Goal: Task Accomplishment & Management: Manage account settings

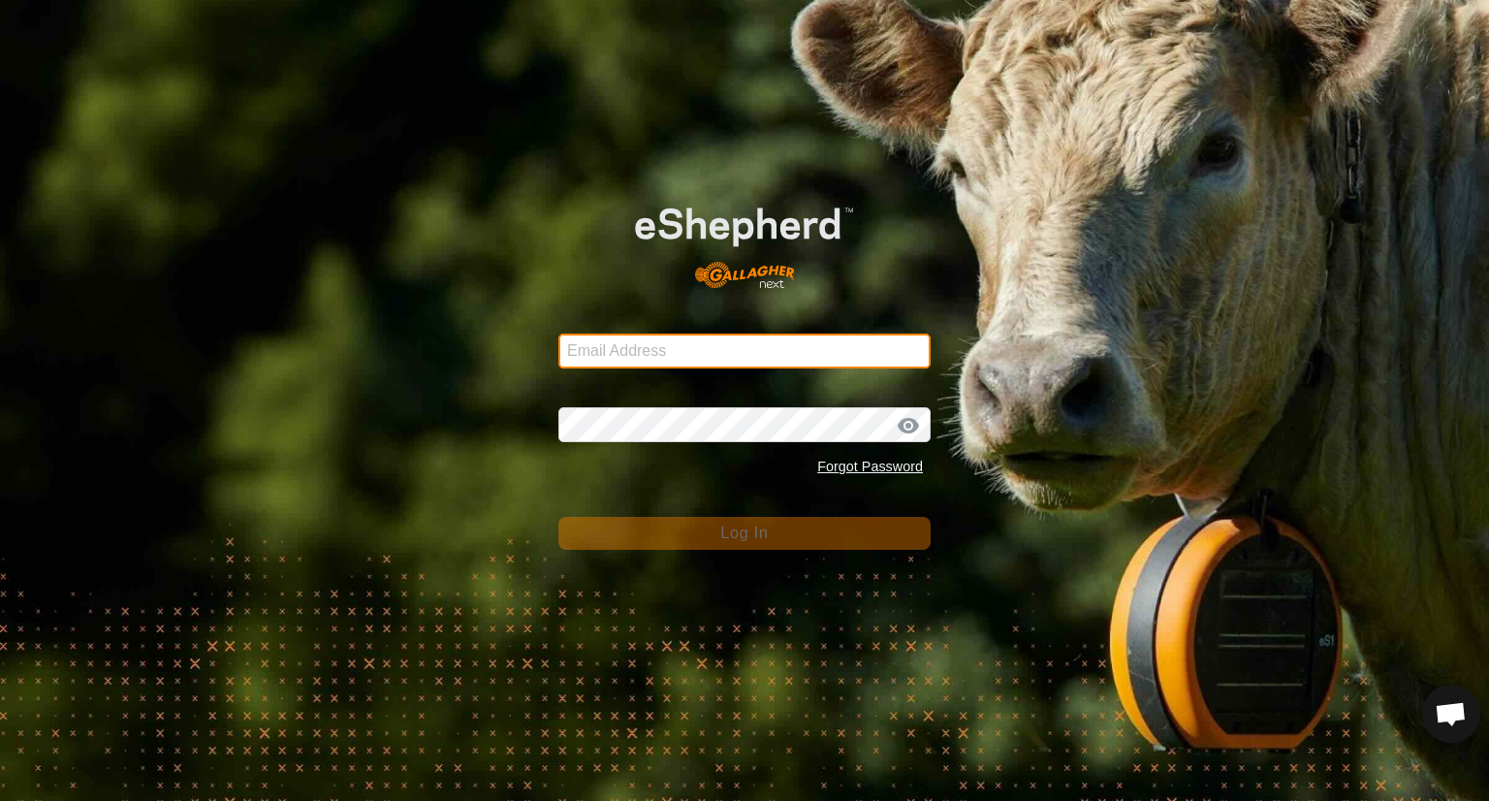
click at [705, 354] on input "Email Address" at bounding box center [744, 350] width 372 height 35
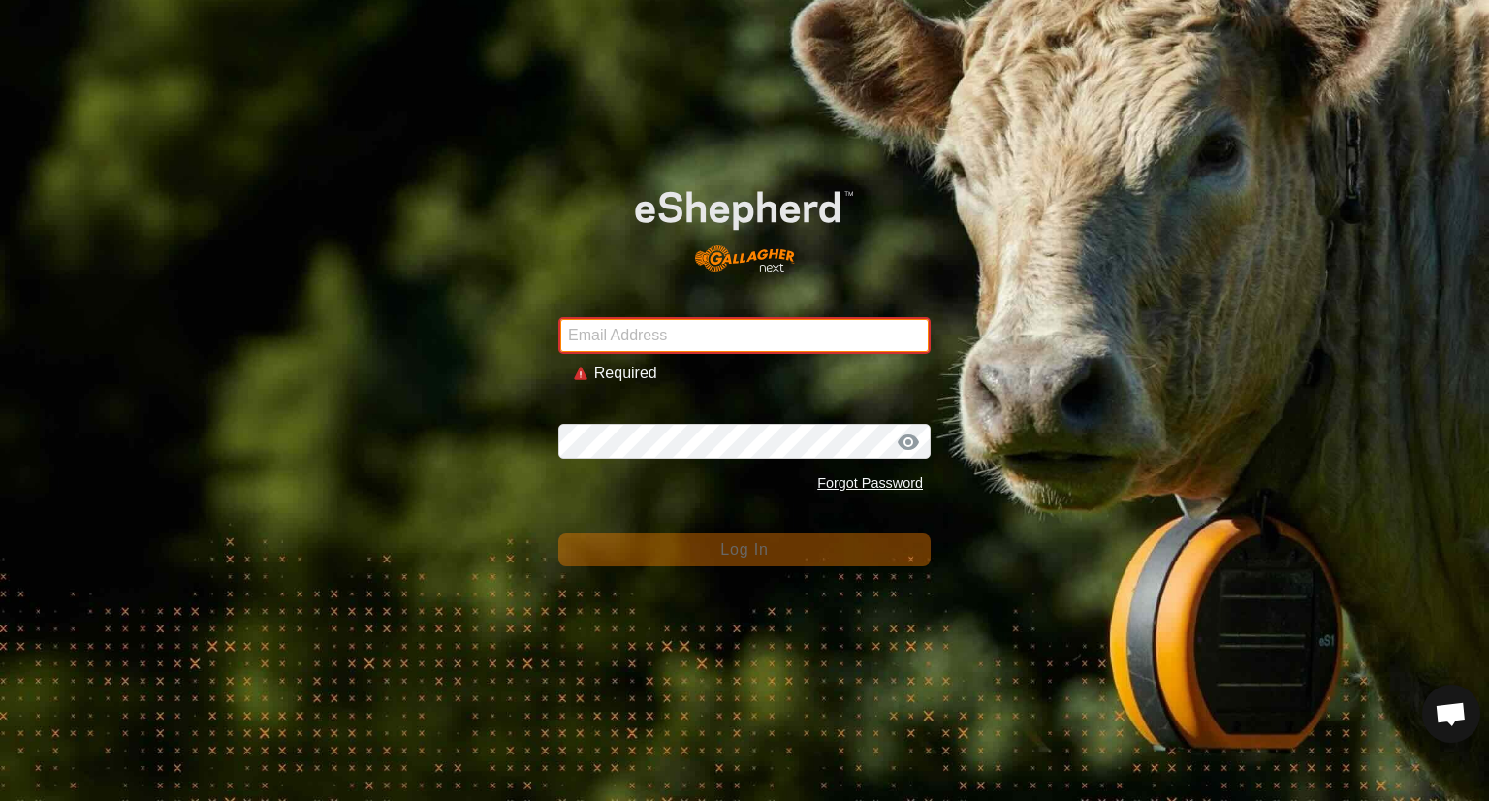
type input "[EMAIL_ADDRESS][DOMAIN_NAME]"
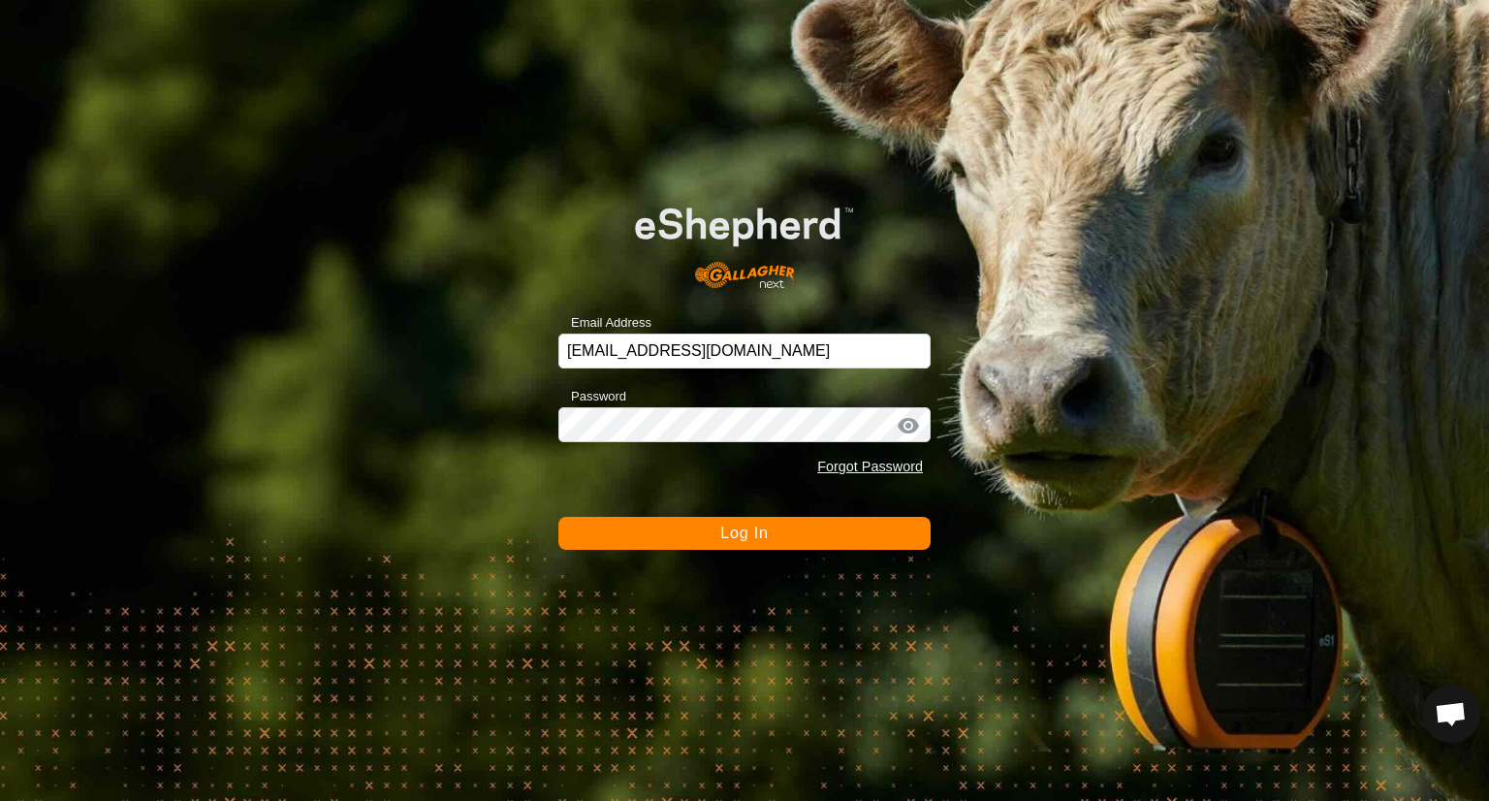
click at [822, 504] on form "Email Address [EMAIL_ADDRESS][DOMAIN_NAME] Password Forgot Password Log In" at bounding box center [744, 362] width 372 height 373
click at [804, 529] on button "Log In" at bounding box center [744, 533] width 372 height 33
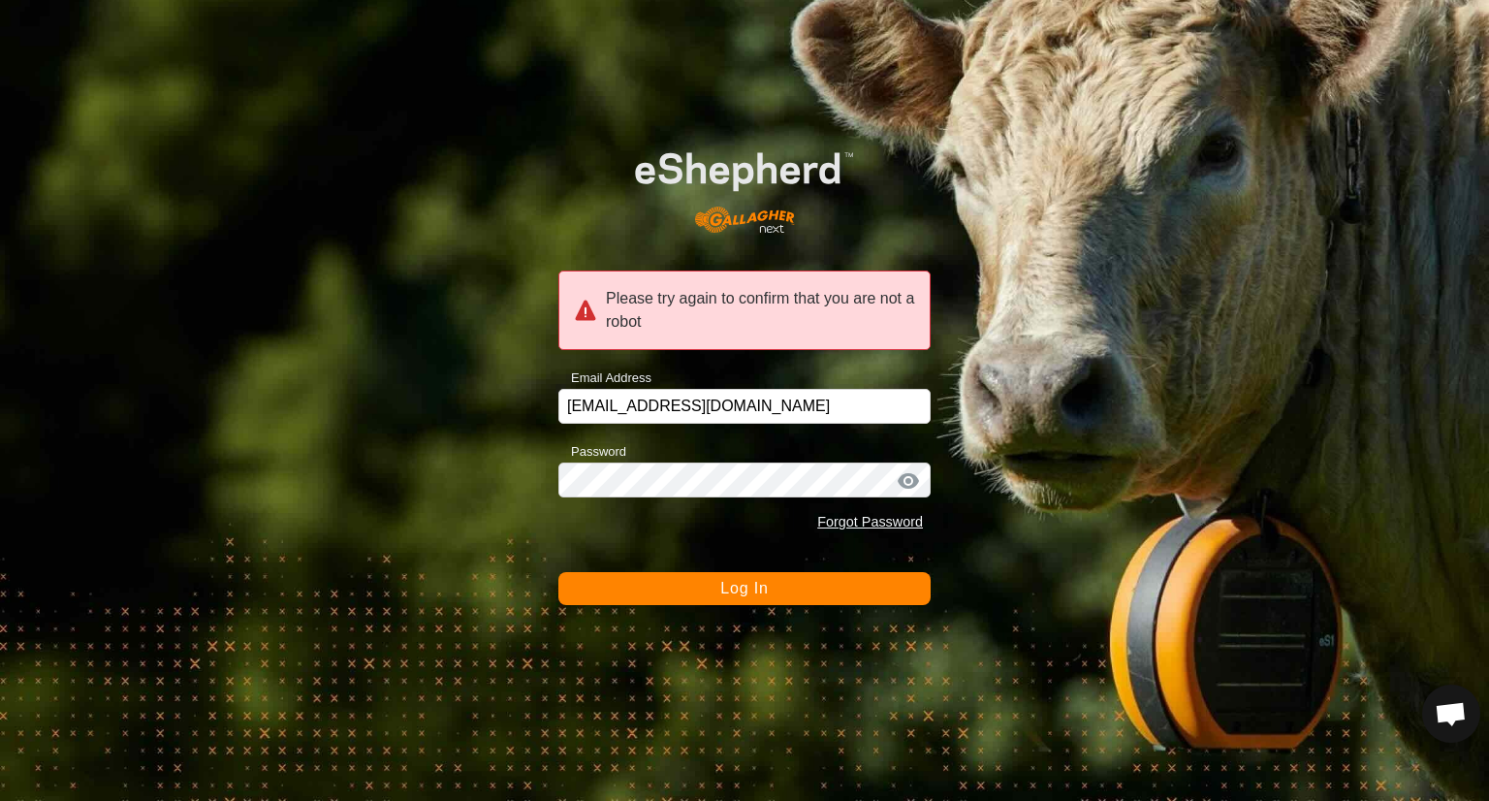
click at [824, 574] on button "Log In" at bounding box center [744, 588] width 372 height 33
